Goal: Information Seeking & Learning: Get advice/opinions

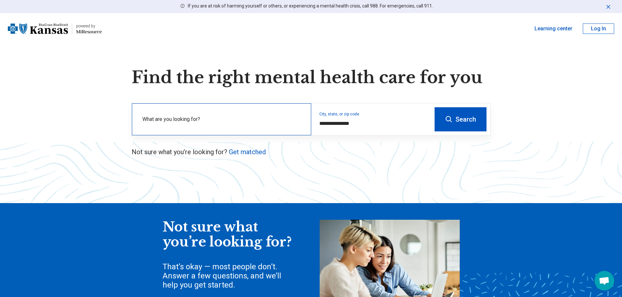
click at [264, 117] on label "What are you looking for?" at bounding box center [222, 120] width 161 height 8
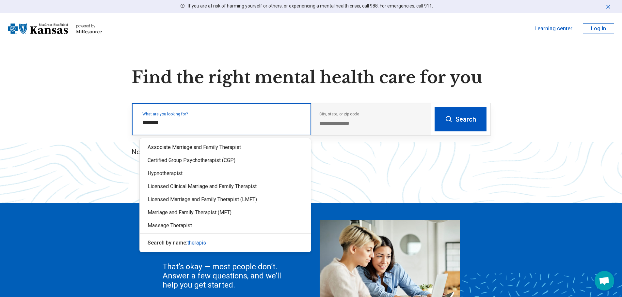
type input "*********"
click at [181, 200] on div "Licensed Marriage and Family Therapist (LMFT)" at bounding box center [225, 199] width 171 height 13
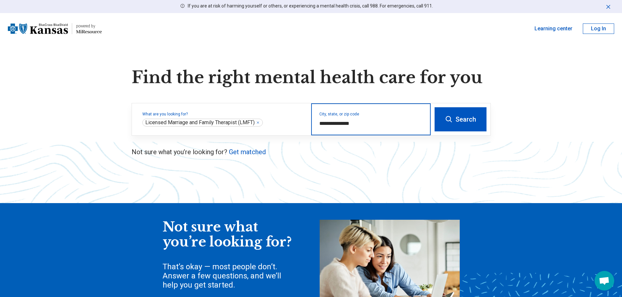
click at [388, 121] on input "**********" at bounding box center [371, 124] width 104 height 8
drag, startPoint x: 373, startPoint y: 124, endPoint x: 296, endPoint y: 128, distance: 76.8
click at [296, 128] on div "**********" at bounding box center [281, 120] width 299 height 32
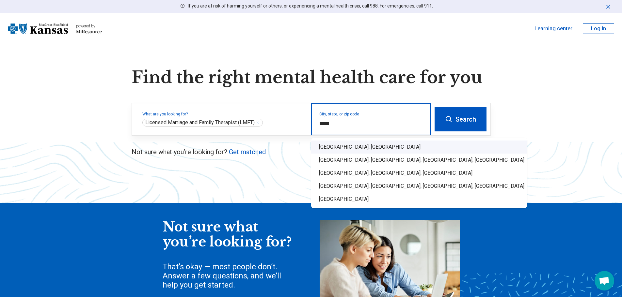
click at [323, 146] on div "Overland Park, KS" at bounding box center [419, 147] width 216 height 13
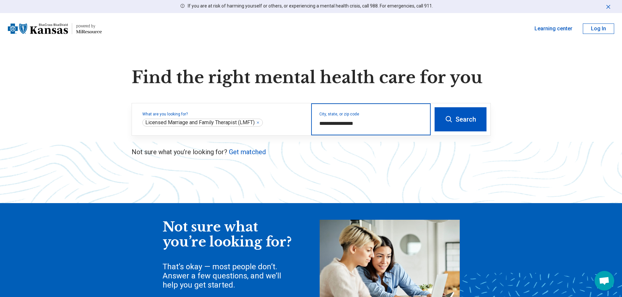
type input "**********"
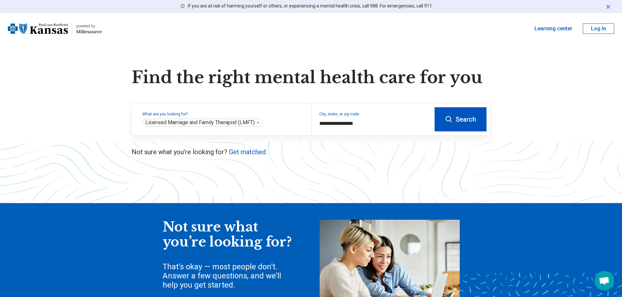
click at [468, 111] on button "Search" at bounding box center [461, 119] width 52 height 24
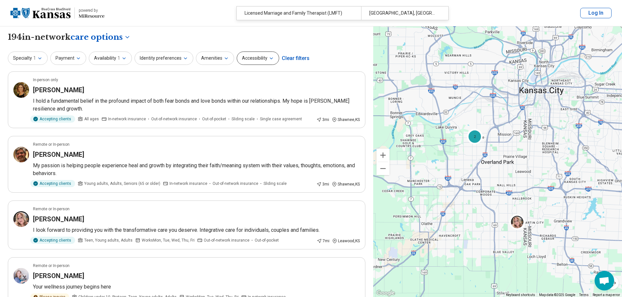
click at [269, 58] on icon "button" at bounding box center [271, 58] width 5 height 5
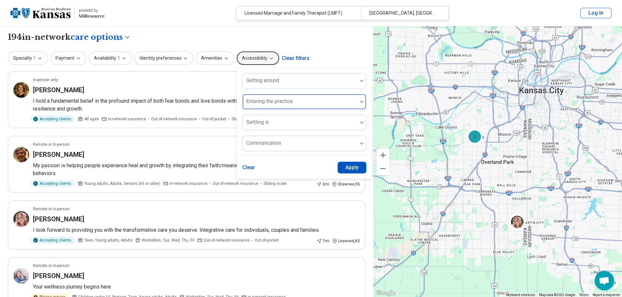
click at [321, 103] on div at bounding box center [300, 104] width 110 height 9
click at [316, 84] on div at bounding box center [300, 83] width 110 height 9
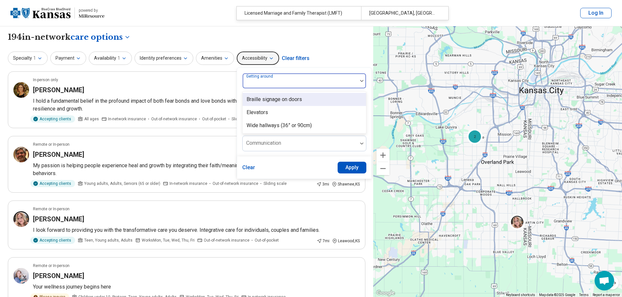
click at [316, 84] on div at bounding box center [300, 83] width 110 height 9
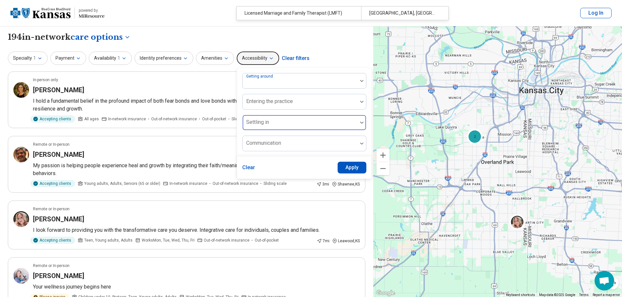
click at [312, 129] on div at bounding box center [300, 125] width 110 height 9
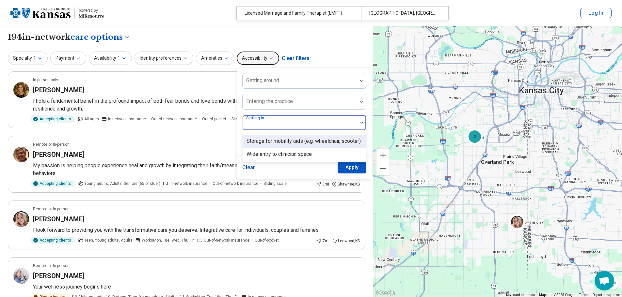
click at [312, 129] on div at bounding box center [300, 125] width 110 height 9
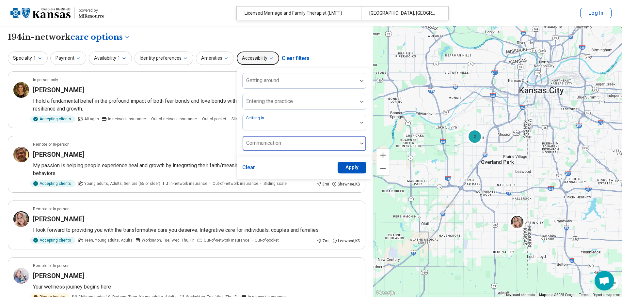
click at [315, 145] on div at bounding box center [300, 146] width 110 height 9
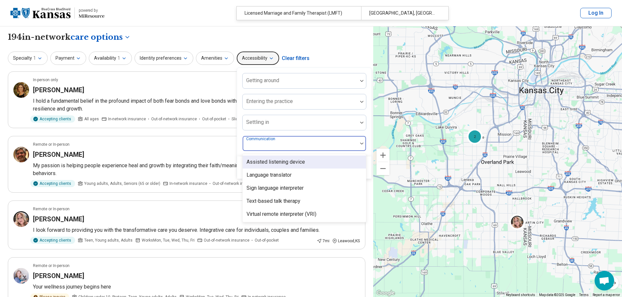
click at [315, 145] on div at bounding box center [300, 146] width 110 height 9
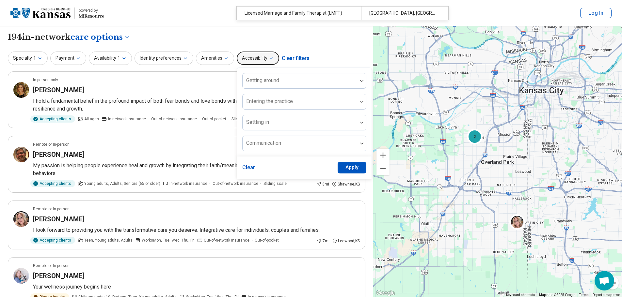
click at [162, 25] on header "powered by Miresource logo Licensed Marriage and Family Therapist (LMFT) Overla…" at bounding box center [311, 13] width 622 height 26
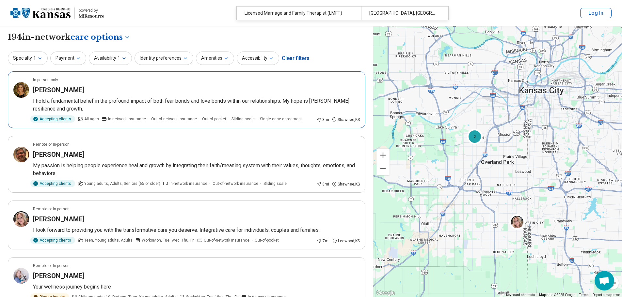
click at [94, 92] on div "Lisa Moore" at bounding box center [196, 90] width 327 height 9
click at [186, 57] on button "Identity preferences" at bounding box center [164, 58] width 59 height 13
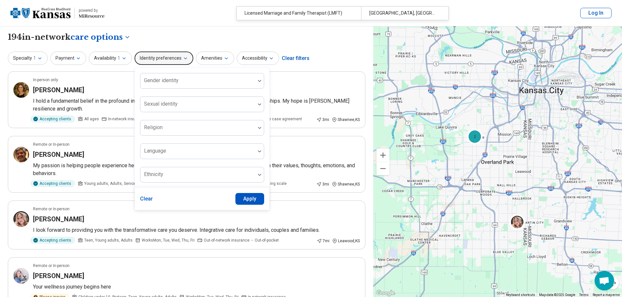
click at [186, 57] on button "Identity preferences" at bounding box center [164, 58] width 59 height 13
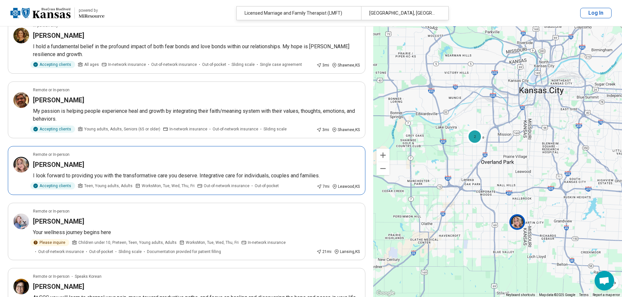
scroll to position [98, 0]
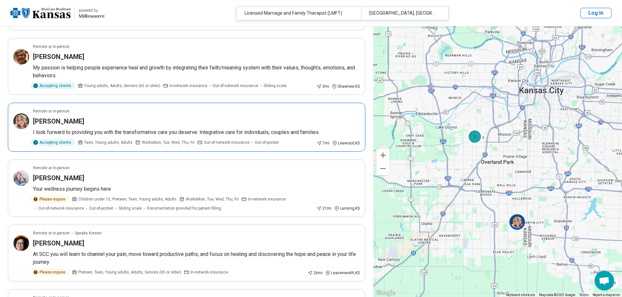
click at [155, 131] on p "I look forward to providing you with the transformative care you deserve. Integ…" at bounding box center [196, 133] width 327 height 8
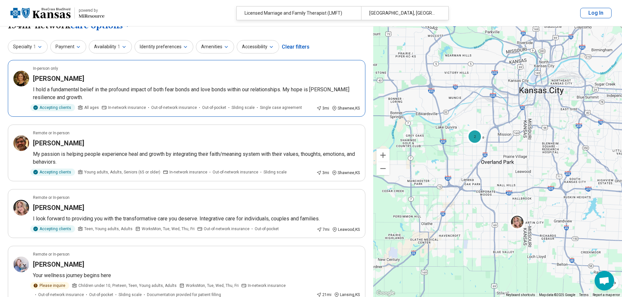
scroll to position [0, 0]
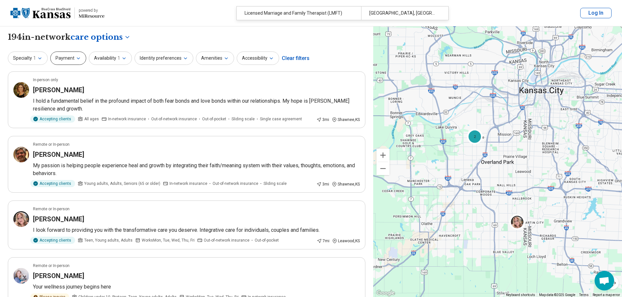
click at [78, 58] on icon "button" at bounding box center [78, 58] width 5 height 5
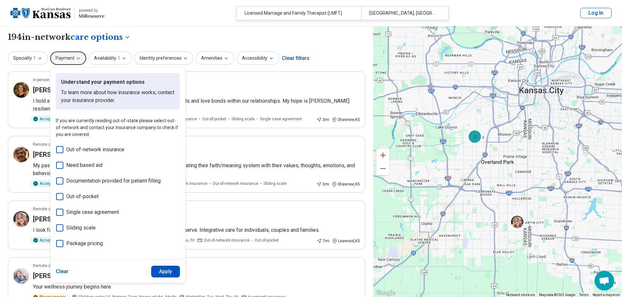
click at [171, 18] on header "powered by Miresource logo Licensed Marriage and Family Therapist (LMFT) Overla…" at bounding box center [311, 13] width 622 height 26
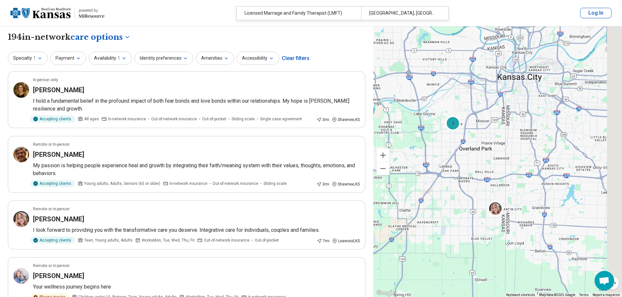
drag, startPoint x: 535, startPoint y: 168, endPoint x: 507, endPoint y: 153, distance: 31.7
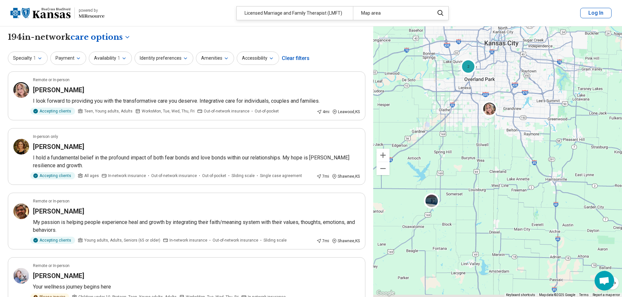
drag, startPoint x: 499, startPoint y: 212, endPoint x: 491, endPoint y: 124, distance: 87.9
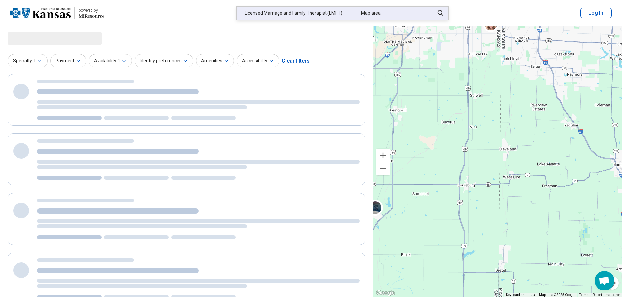
select select "***"
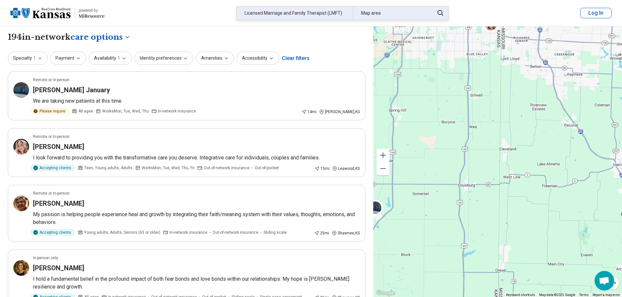
click at [340, 13] on div "Licensed Marriage and Family Therapist (LMFT)" at bounding box center [295, 13] width 116 height 13
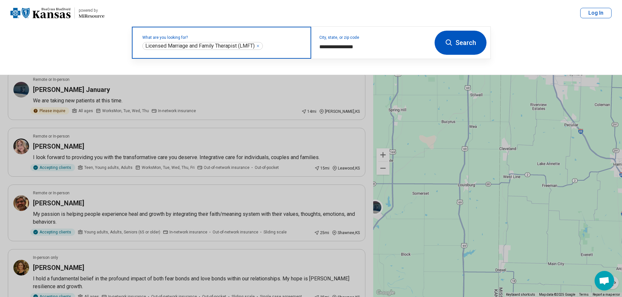
click at [260, 47] on icon "Remove" at bounding box center [258, 46] width 4 height 4
click at [235, 40] on label "What are you looking for?" at bounding box center [222, 38] width 161 height 4
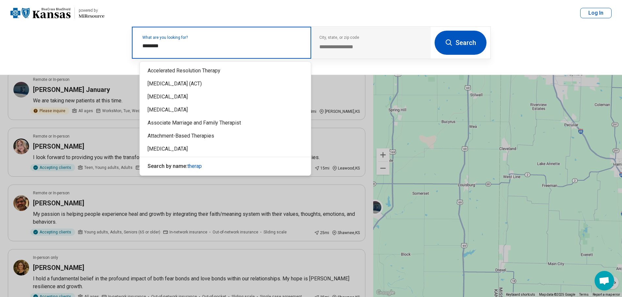
type input "*********"
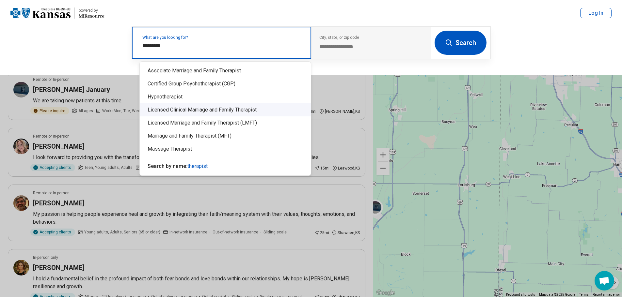
click at [192, 113] on div "Licensed Clinical Marriage and Family Therapist" at bounding box center [225, 110] width 171 height 13
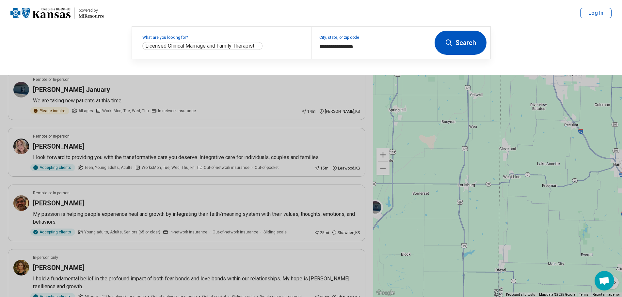
click at [438, 42] on button "Search" at bounding box center [461, 43] width 52 height 24
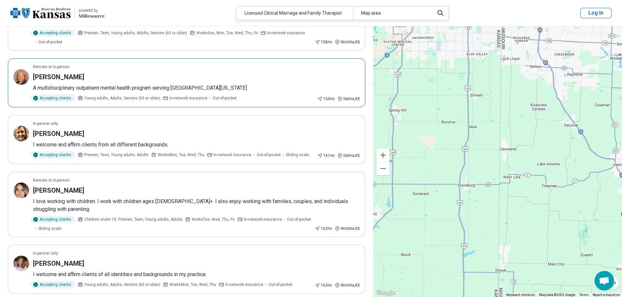
scroll to position [784, 0]
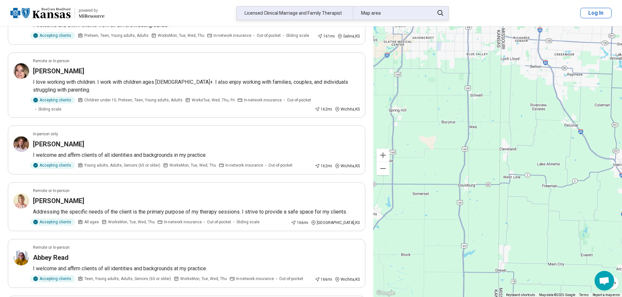
click at [332, 14] on div "Licensed Clinical Marriage and Family Therapist" at bounding box center [295, 13] width 116 height 13
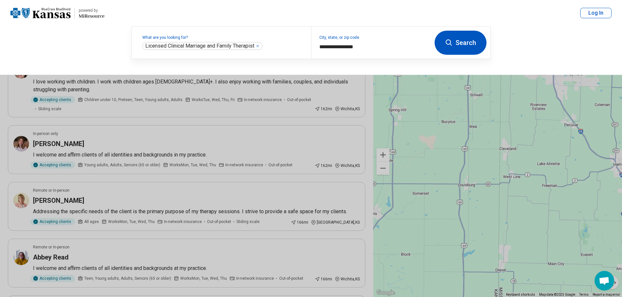
scroll to position [783, 0]
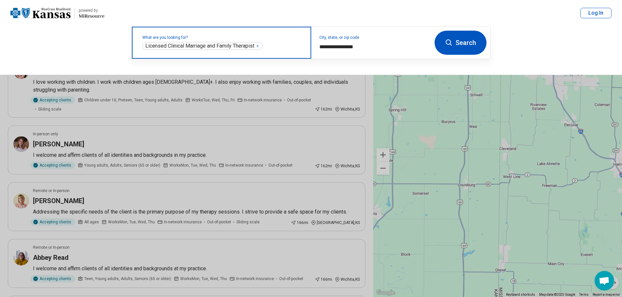
click at [259, 46] on icon "Remove" at bounding box center [258, 46] width 2 height 2
click at [249, 49] on input "text" at bounding box center [222, 46] width 161 height 8
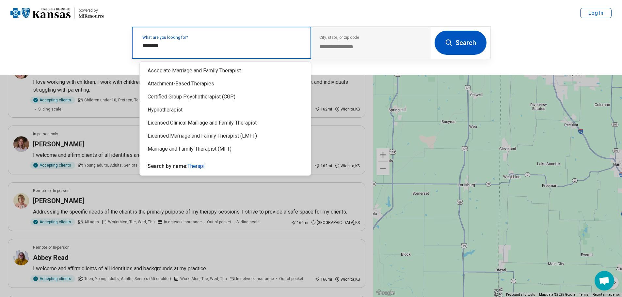
type input "*********"
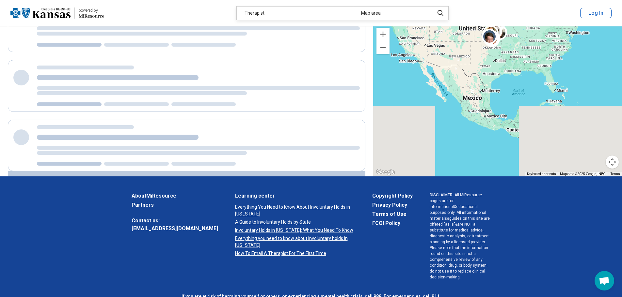
scroll to position [0, 0]
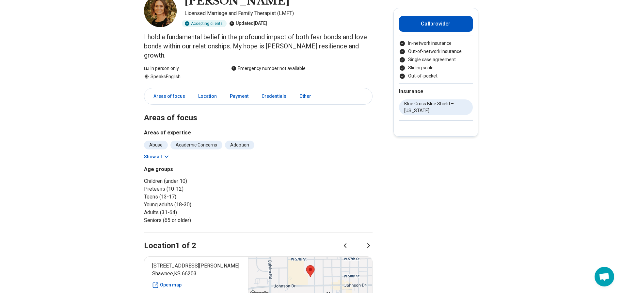
scroll to position [131, 0]
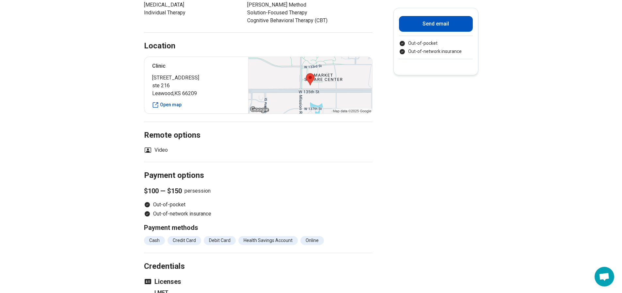
scroll to position [359, 0]
